Goal: Task Accomplishment & Management: Use online tool/utility

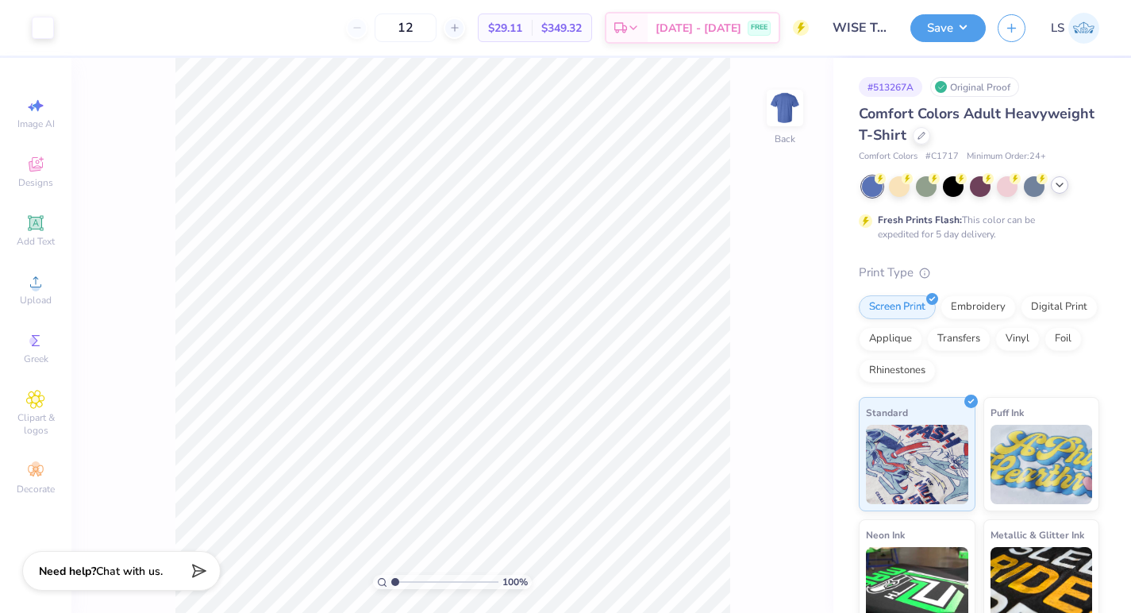
click at [1060, 191] on icon at bounding box center [1059, 185] width 13 height 13
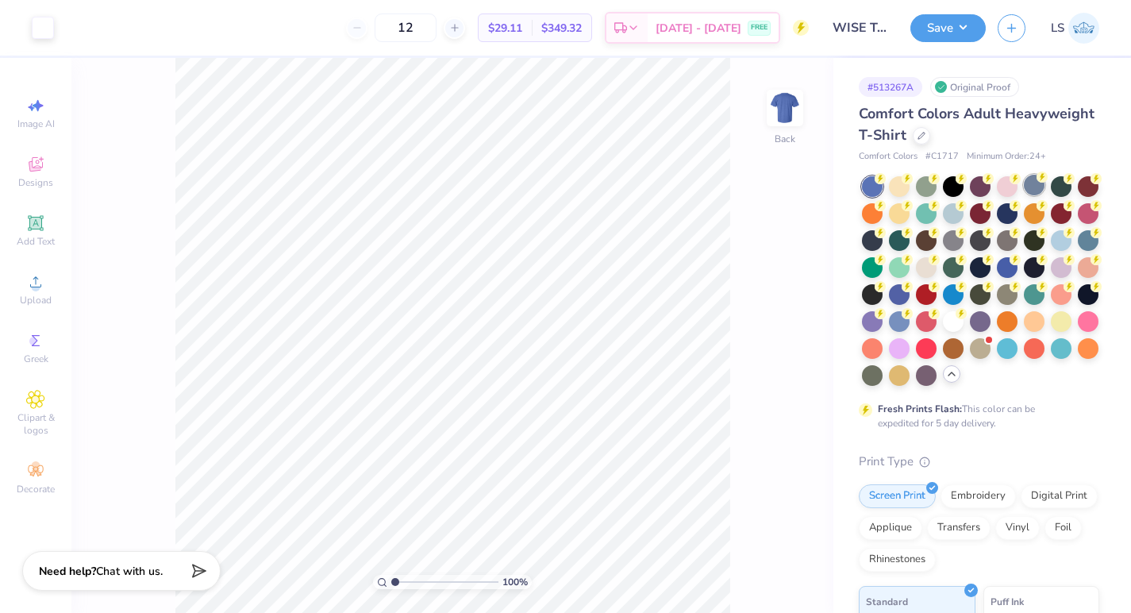
click at [1032, 191] on div at bounding box center [1034, 185] width 21 height 21
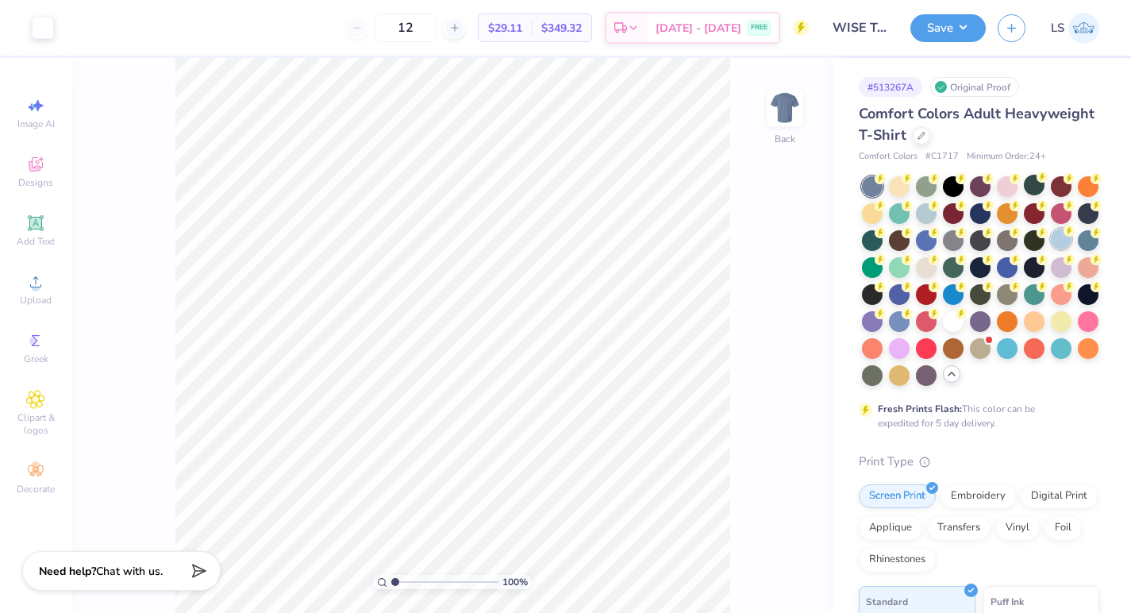
click at [1058, 245] on div at bounding box center [1061, 239] width 21 height 21
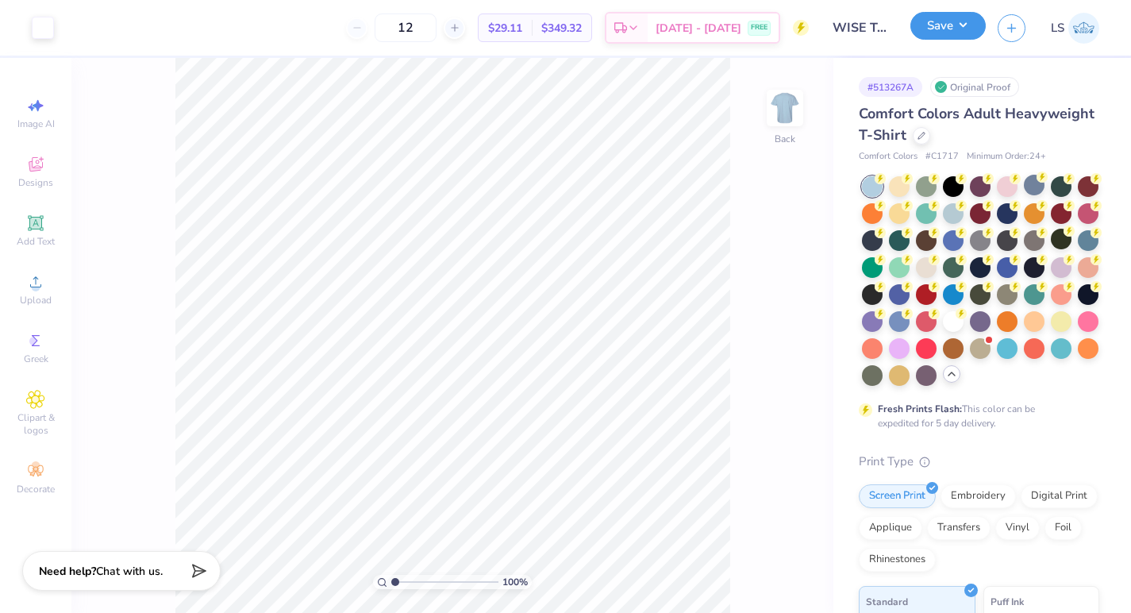
click at [942, 31] on button "Save" at bounding box center [948, 26] width 75 height 28
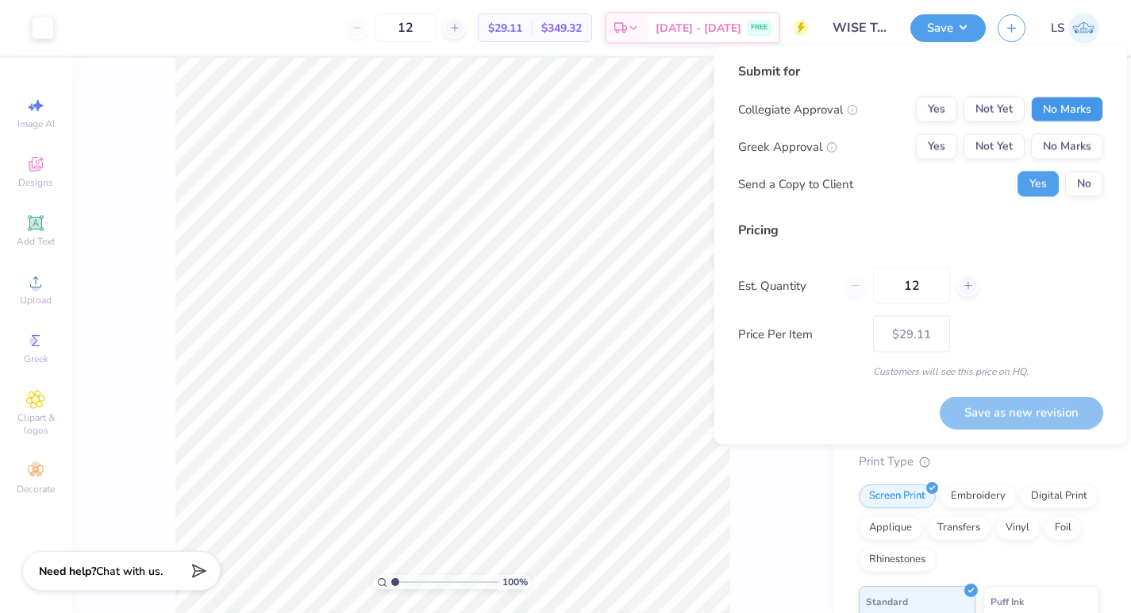
click at [1037, 106] on button "No Marks" at bounding box center [1067, 109] width 72 height 25
click at [1045, 140] on button "No Marks" at bounding box center [1067, 146] width 72 height 25
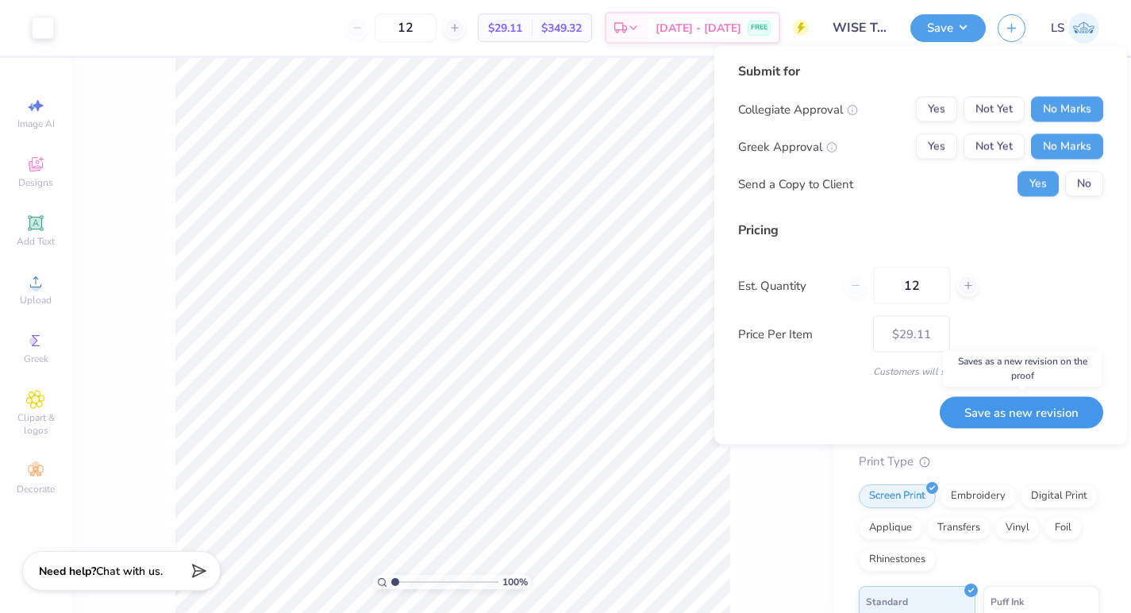
click at [1030, 411] on button "Save as new revision" at bounding box center [1022, 412] width 164 height 33
type input "$29.11"
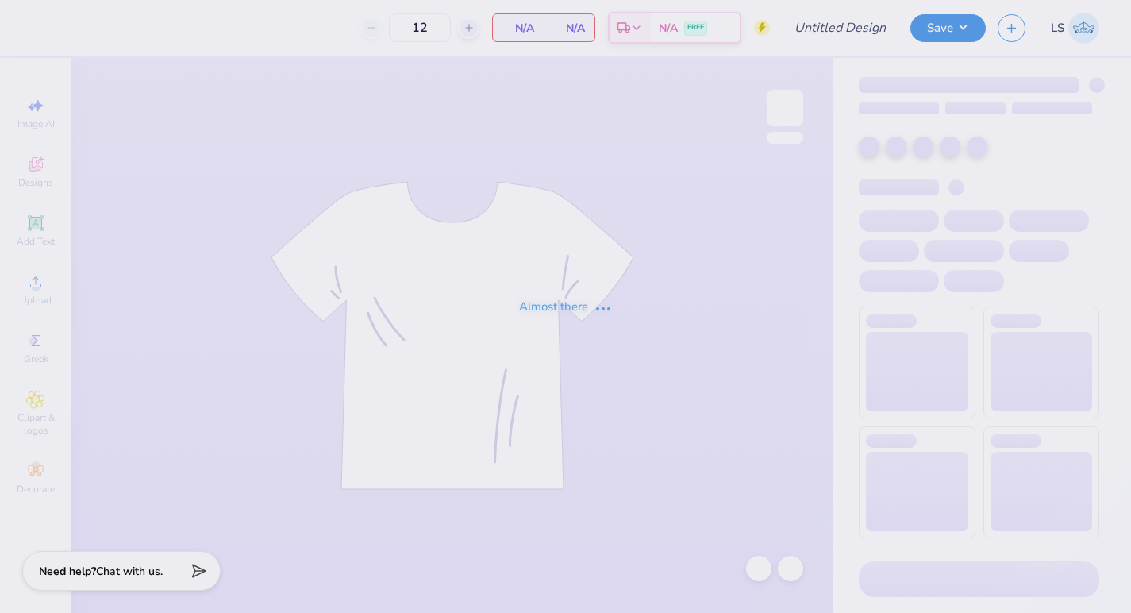
type input "WISE Tshirt 2"
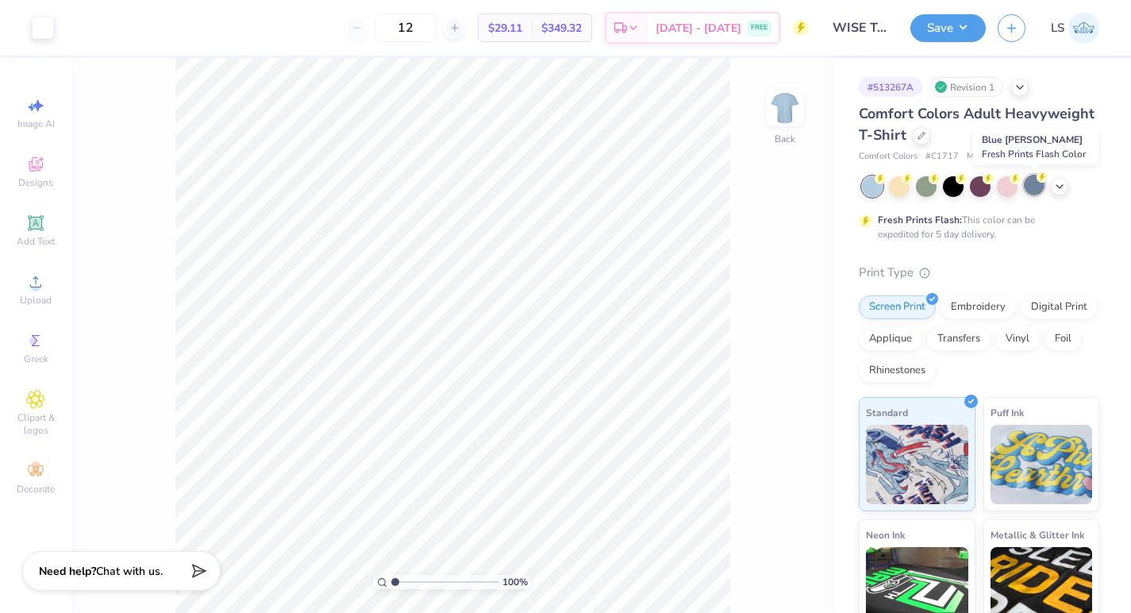
click at [1032, 195] on div at bounding box center [1034, 185] width 21 height 21
click at [938, 28] on button "Save" at bounding box center [948, 26] width 75 height 28
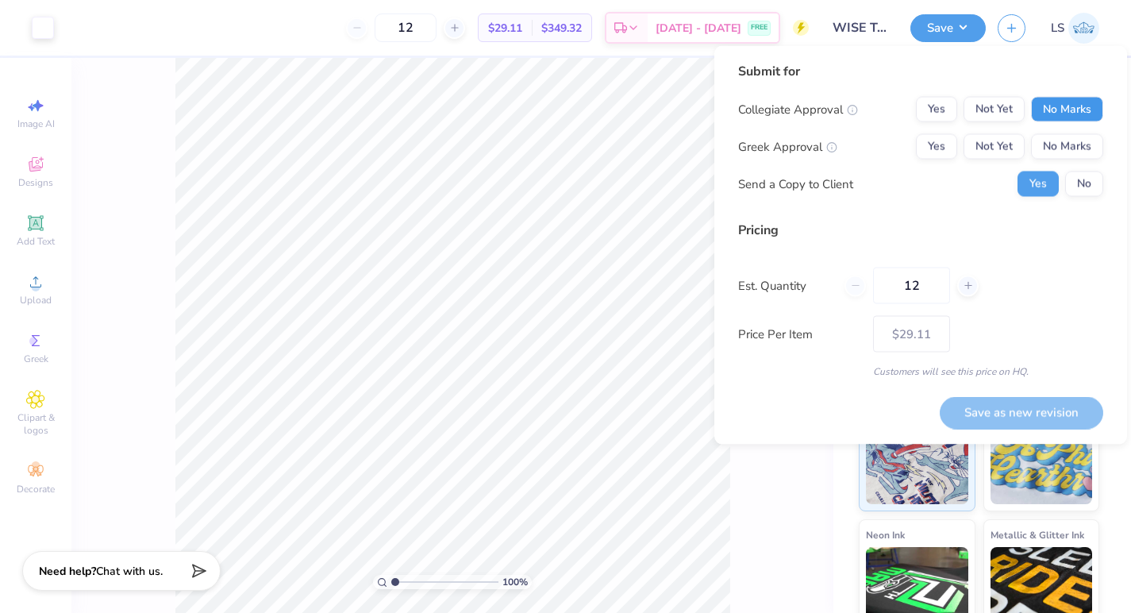
click at [1066, 112] on button "No Marks" at bounding box center [1067, 109] width 72 height 25
click at [1066, 150] on button "No Marks" at bounding box center [1067, 146] width 72 height 25
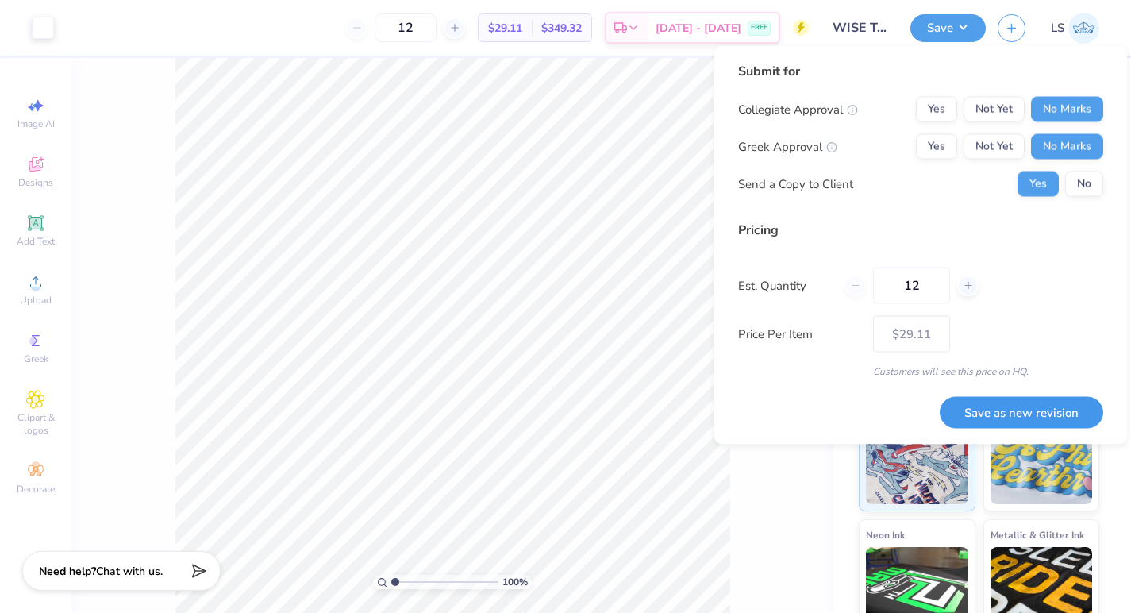
click at [1043, 419] on button "Save as new revision" at bounding box center [1022, 412] width 164 height 33
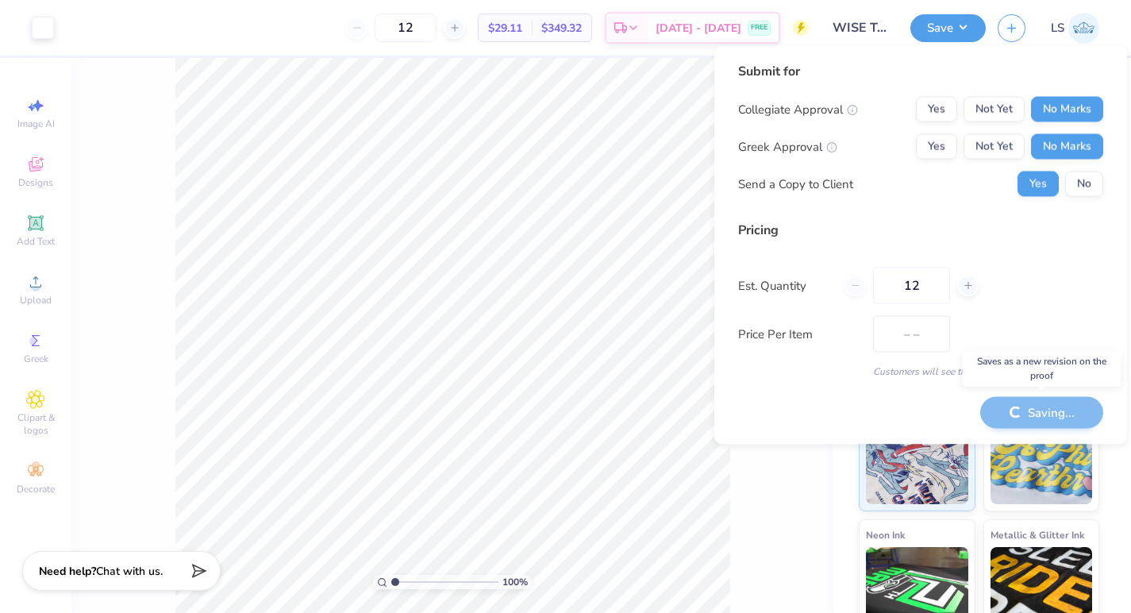
type input "$29.11"
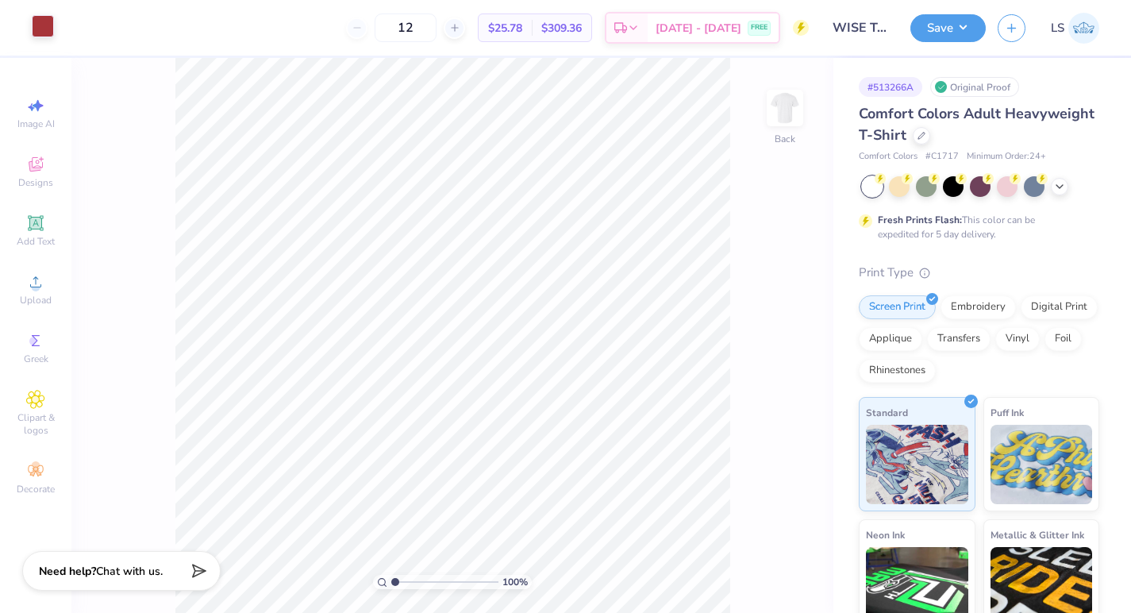
click at [44, 21] on div at bounding box center [43, 26] width 22 height 22
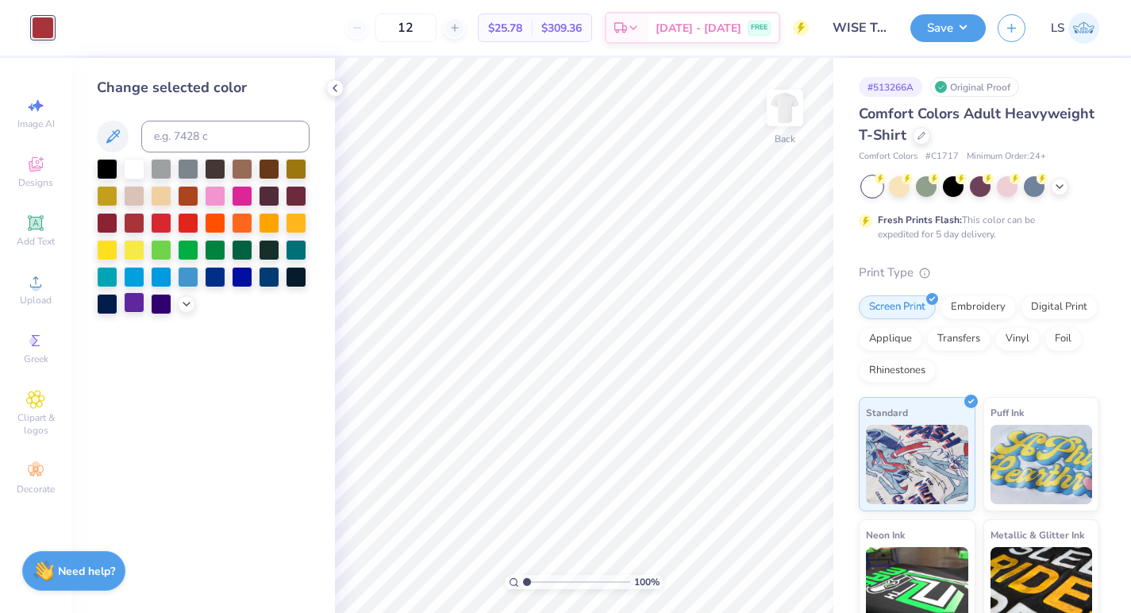
click at [139, 303] on div at bounding box center [134, 302] width 21 height 21
click at [191, 302] on icon at bounding box center [186, 302] width 13 height 13
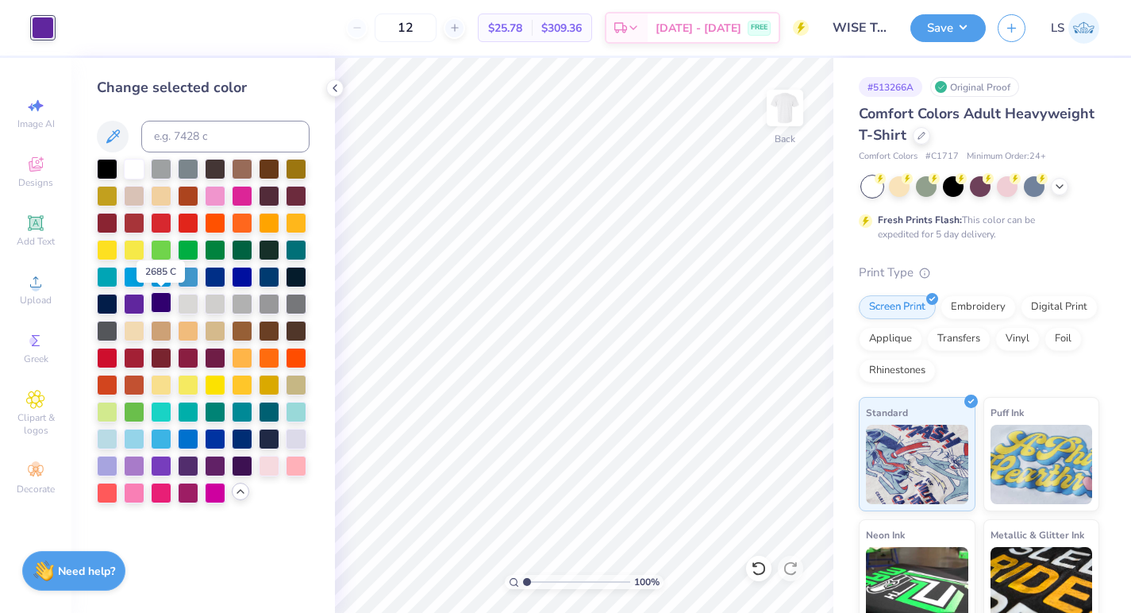
click at [167, 305] on div at bounding box center [161, 302] width 21 height 21
click at [156, 474] on div at bounding box center [161, 464] width 21 height 21
click at [198, 464] on div at bounding box center [188, 464] width 21 height 21
click at [142, 322] on div at bounding box center [134, 329] width 21 height 21
click at [138, 304] on div at bounding box center [134, 302] width 21 height 21
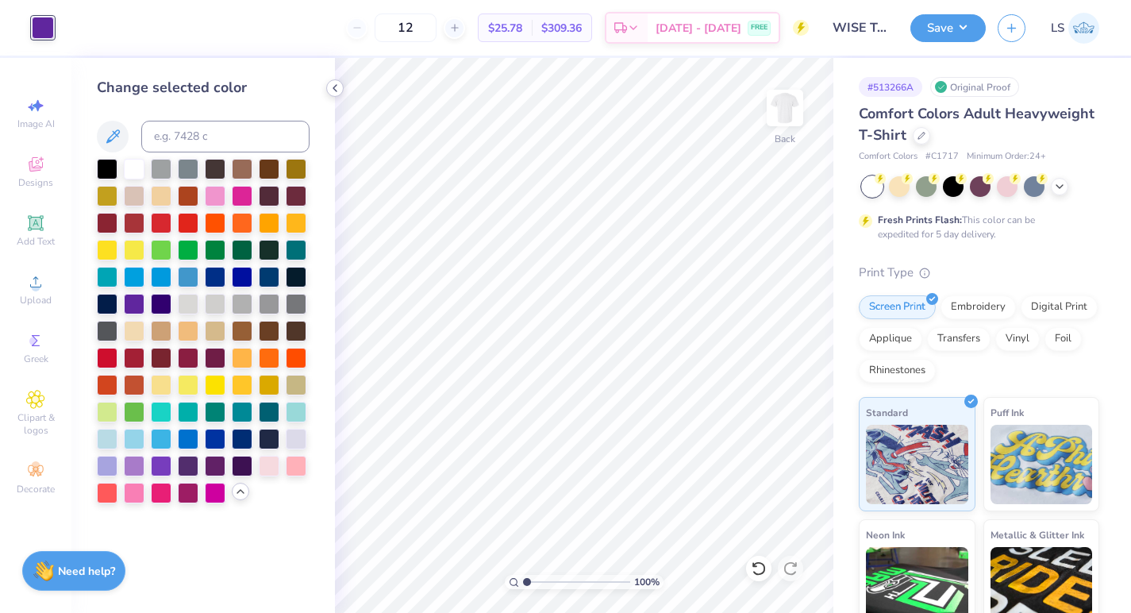
click at [333, 87] on icon at bounding box center [335, 88] width 13 height 13
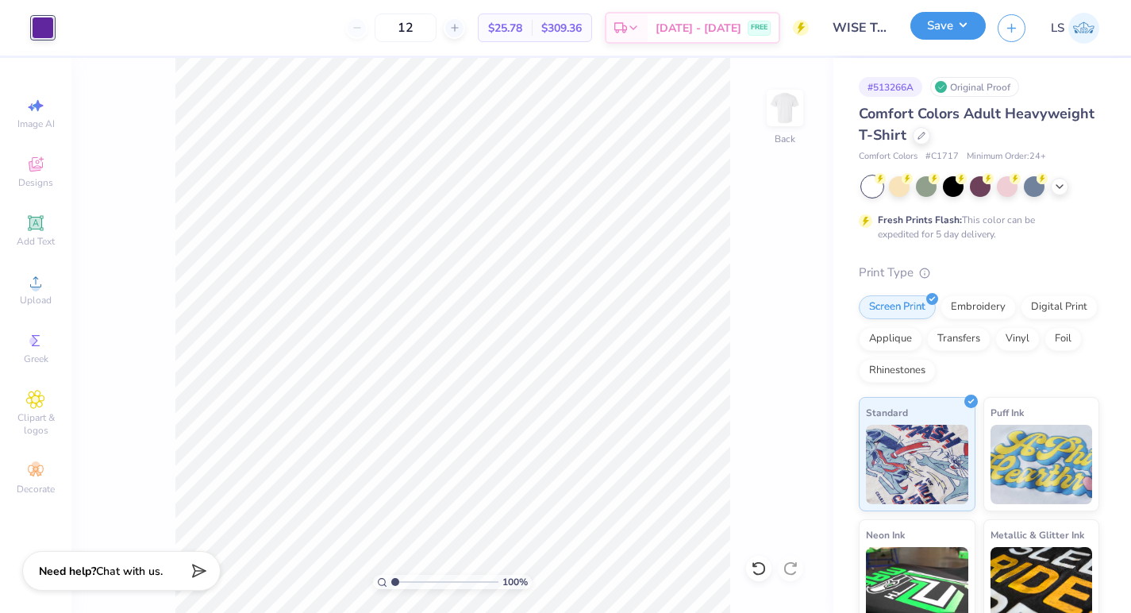
click at [718, 32] on button "Save" at bounding box center [948, 26] width 75 height 28
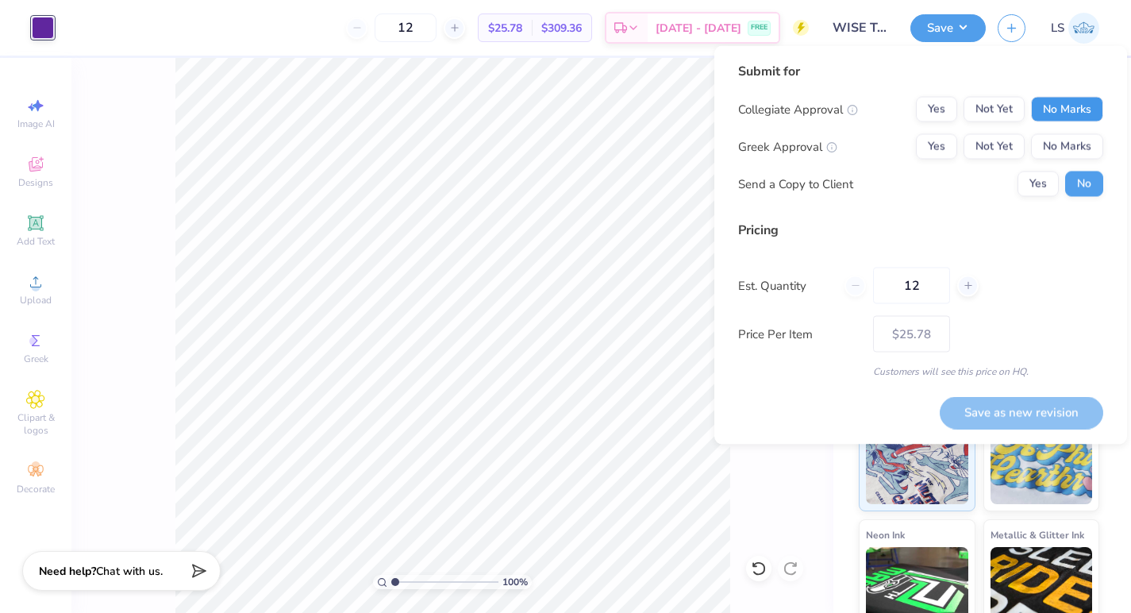
click at [718, 117] on button "No Marks" at bounding box center [1067, 109] width 72 height 25
click at [718, 154] on button "No Marks" at bounding box center [1067, 146] width 72 height 25
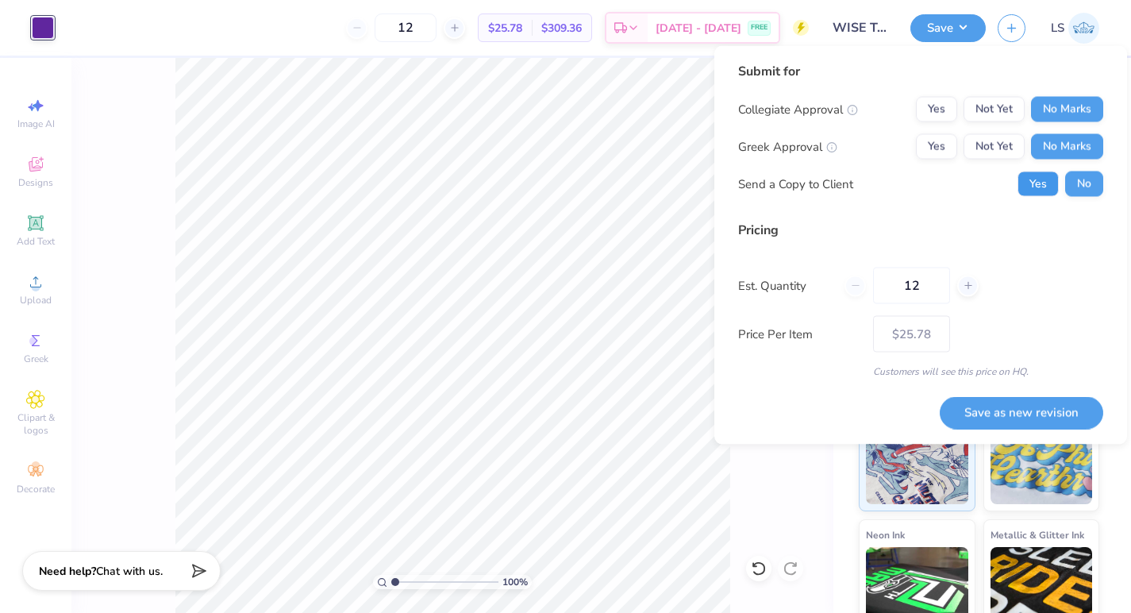
click at [718, 189] on button "Yes" at bounding box center [1038, 183] width 41 height 25
click at [718, 424] on button "Save as new revision" at bounding box center [1022, 412] width 164 height 33
type input "$25.78"
